Goal: Navigation & Orientation: Find specific page/section

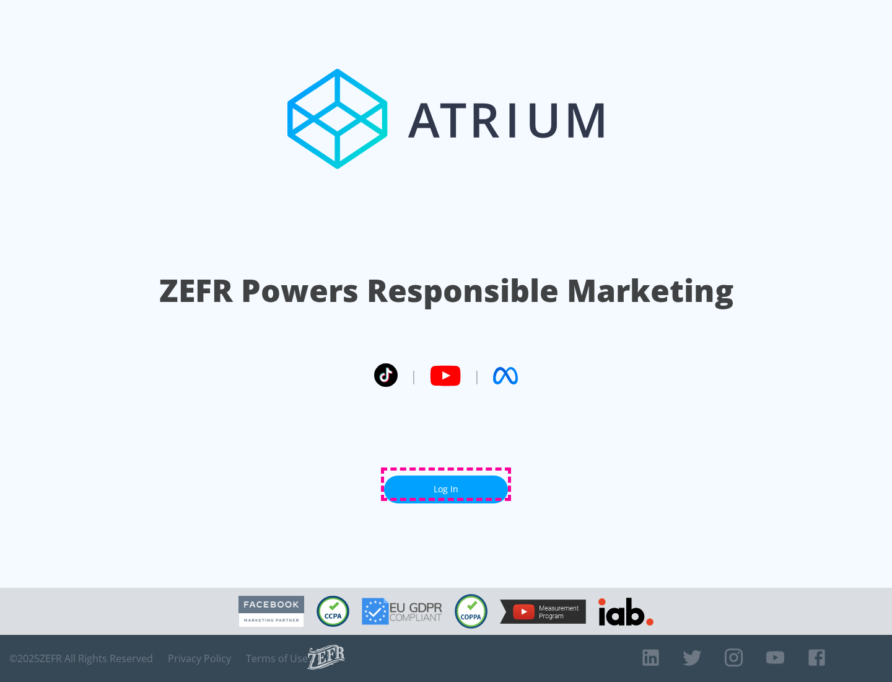
click at [446, 484] on link "Log In" at bounding box center [446, 489] width 124 height 28
